Goal: Transaction & Acquisition: Purchase product/service

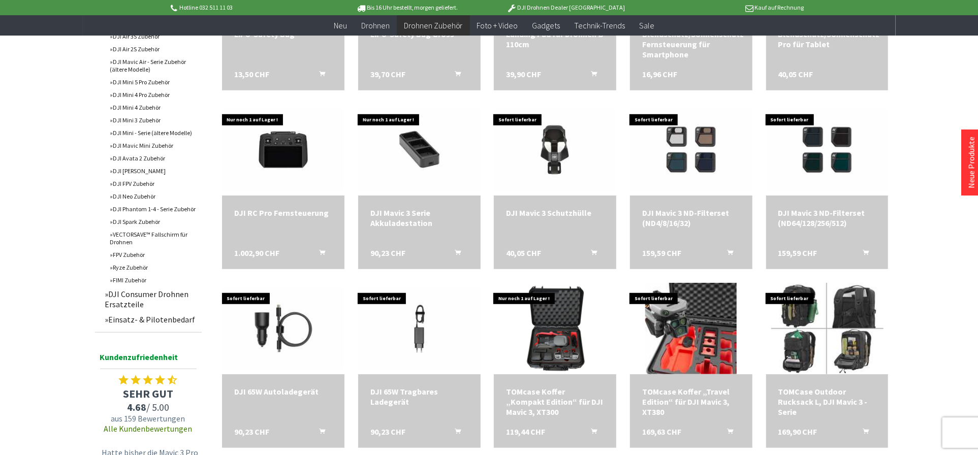
scroll to position [474, 0]
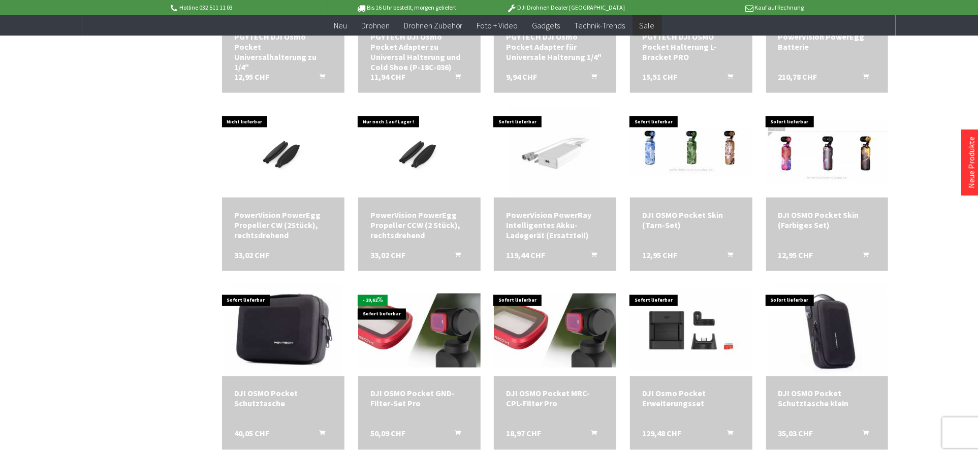
scroll to position [1219, 0]
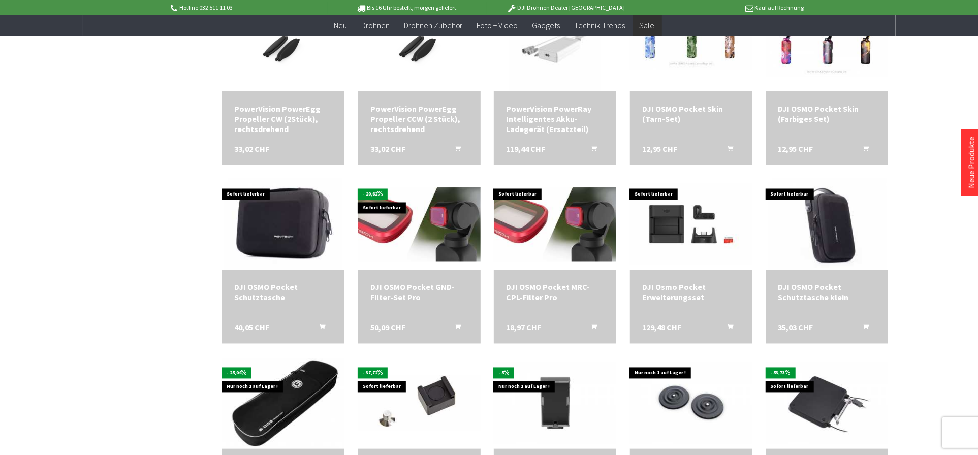
scroll to position [1423, 0]
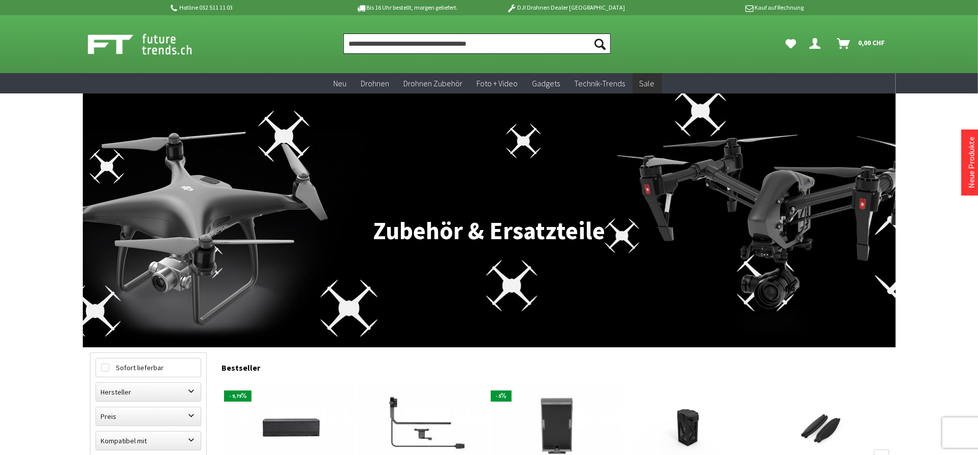
click at [391, 47] on input "Produkt, Marke, Kategorie, EAN, Artikelnummer…" at bounding box center [476, 44] width 267 height 20
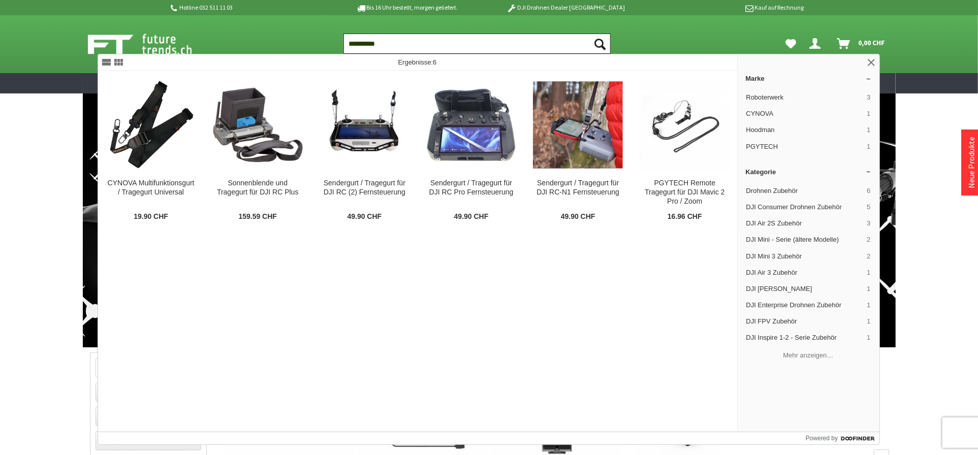
type input "**********"
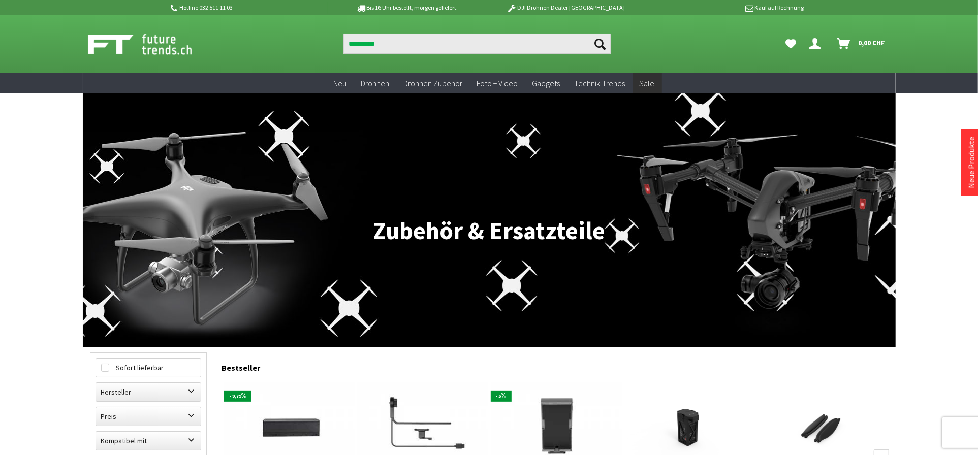
click at [600, 41] on icon "Suchen" at bounding box center [600, 44] width 11 height 11
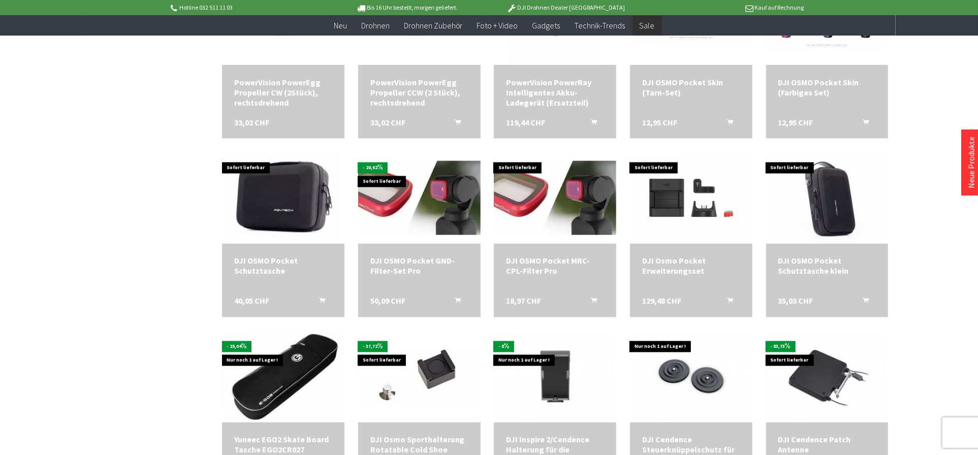
scroll to position [1445, 0]
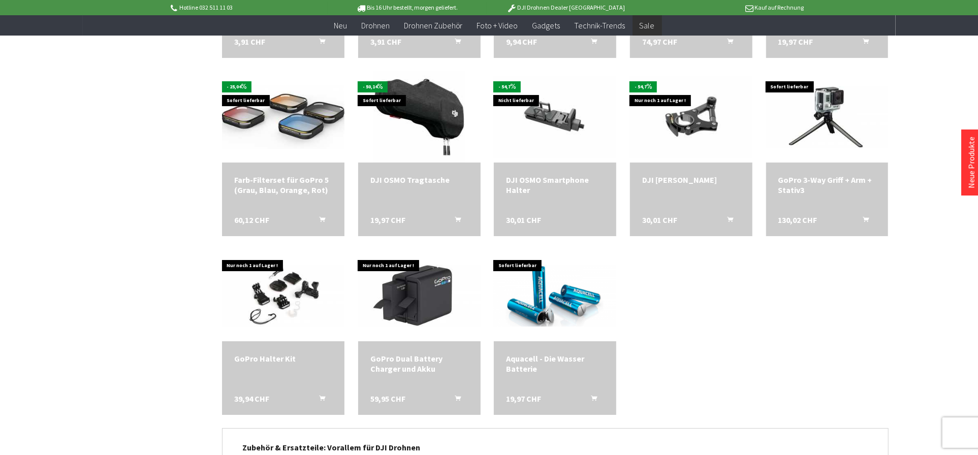
scroll to position [2665, 0]
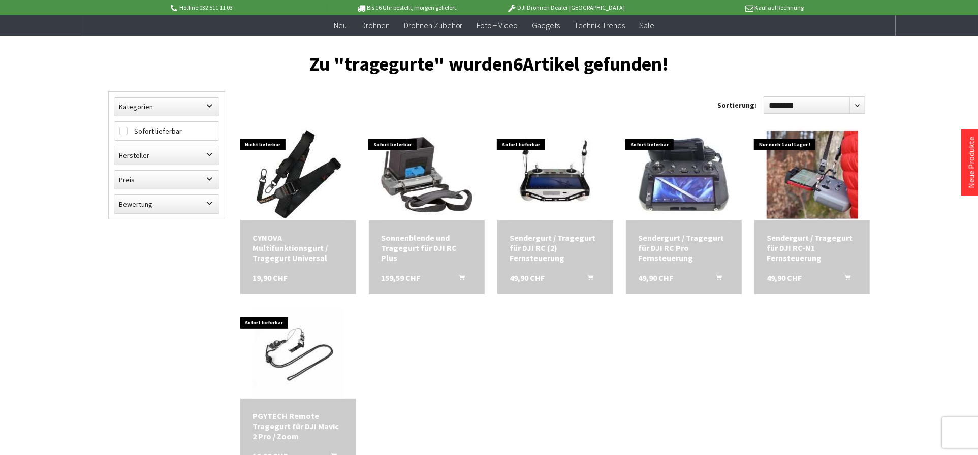
scroll to position [68, 0]
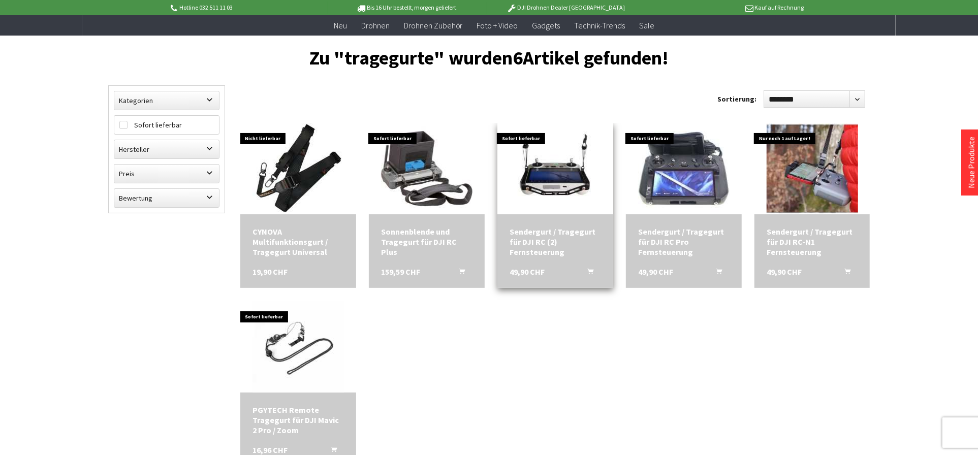
click at [531, 162] on img at bounding box center [555, 168] width 91 height 91
